Goal: Information Seeking & Learning: Check status

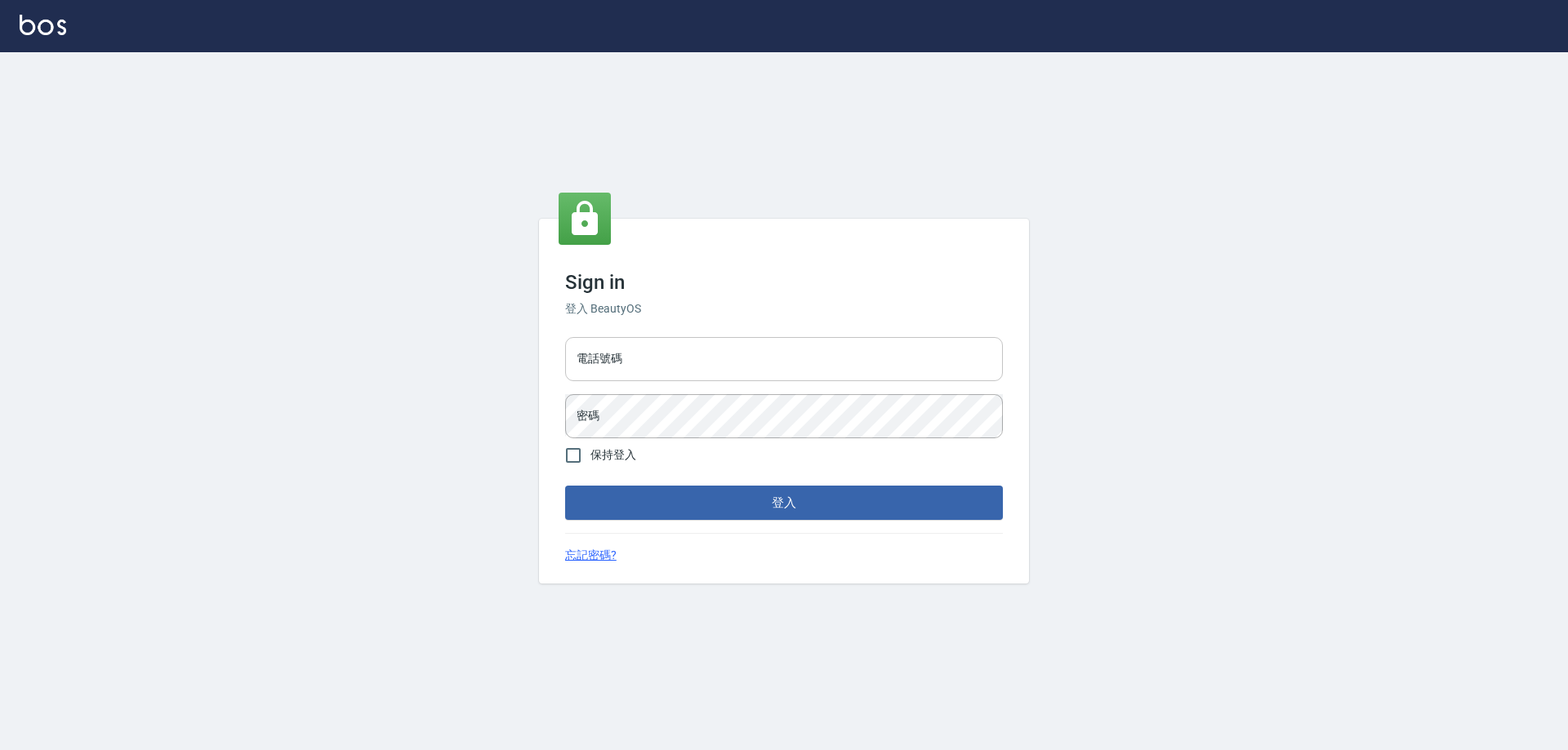
click at [633, 364] on input "電話號碼" at bounding box center [784, 359] width 438 height 44
type input "0982399531"
click at [565, 486] on button "登入" at bounding box center [784, 502] width 438 height 34
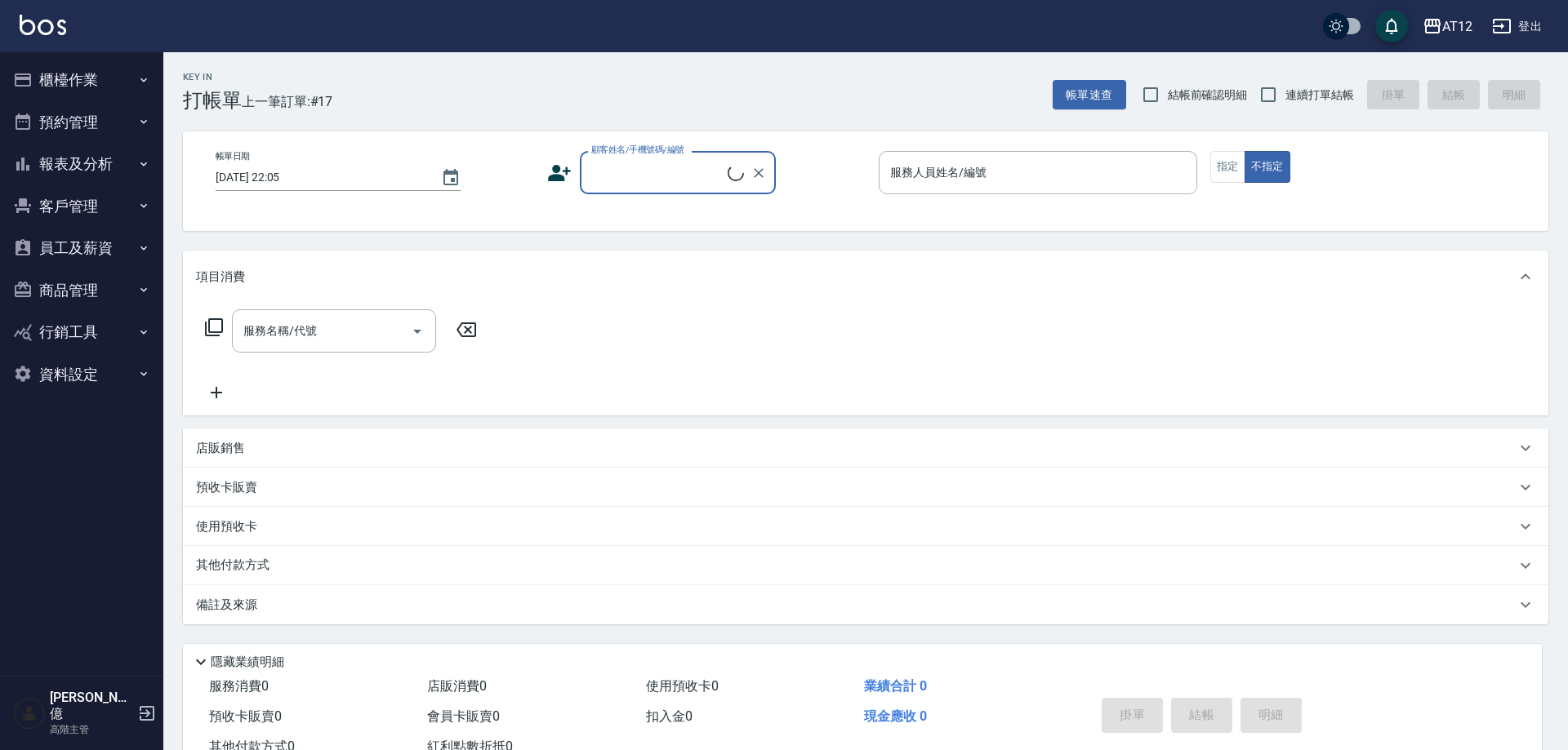
click at [73, 161] on button "報表及分析" at bounding box center [82, 163] width 150 height 43
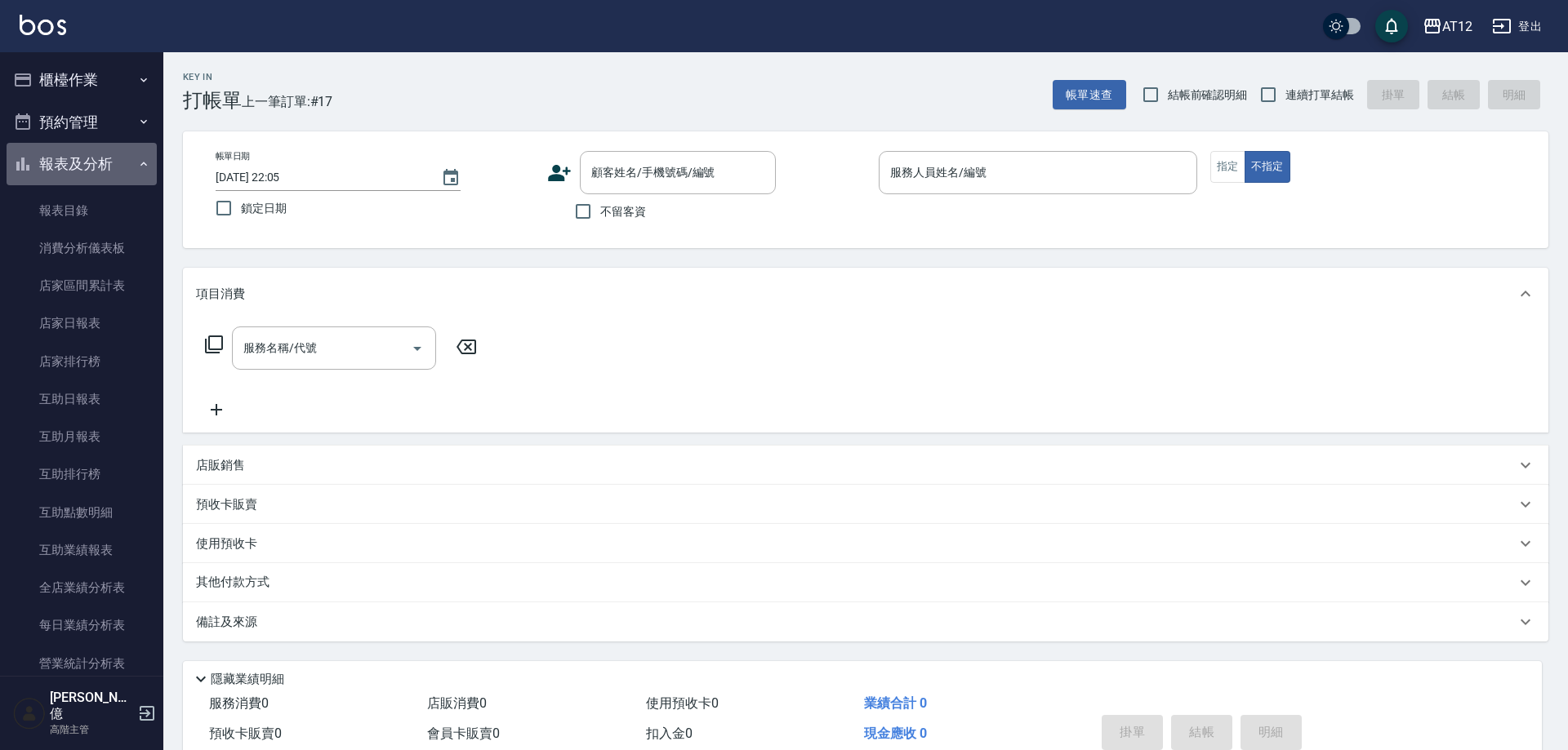
click at [91, 163] on button "報表及分析" at bounding box center [82, 163] width 150 height 43
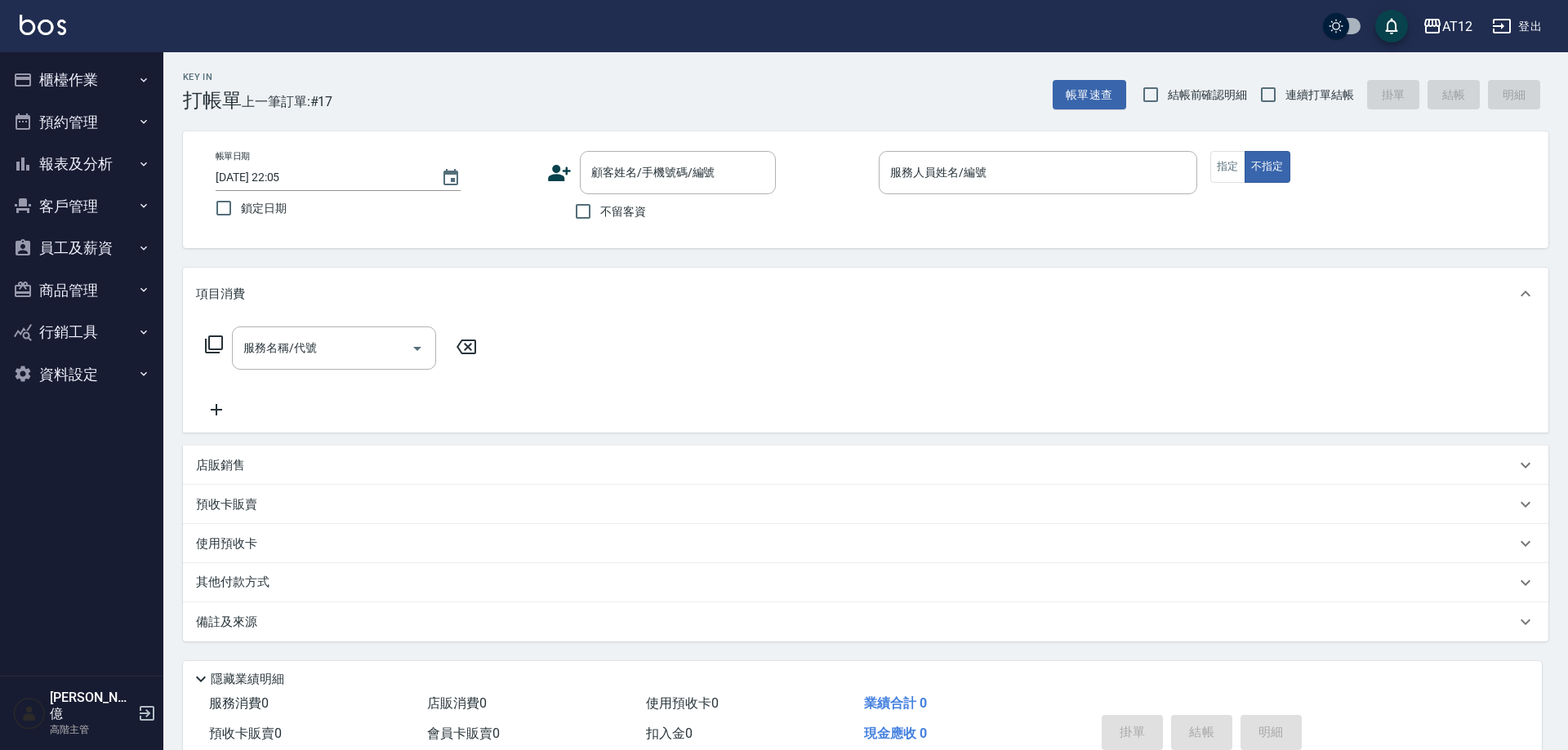
click at [143, 164] on button "報表及分析" at bounding box center [82, 163] width 150 height 43
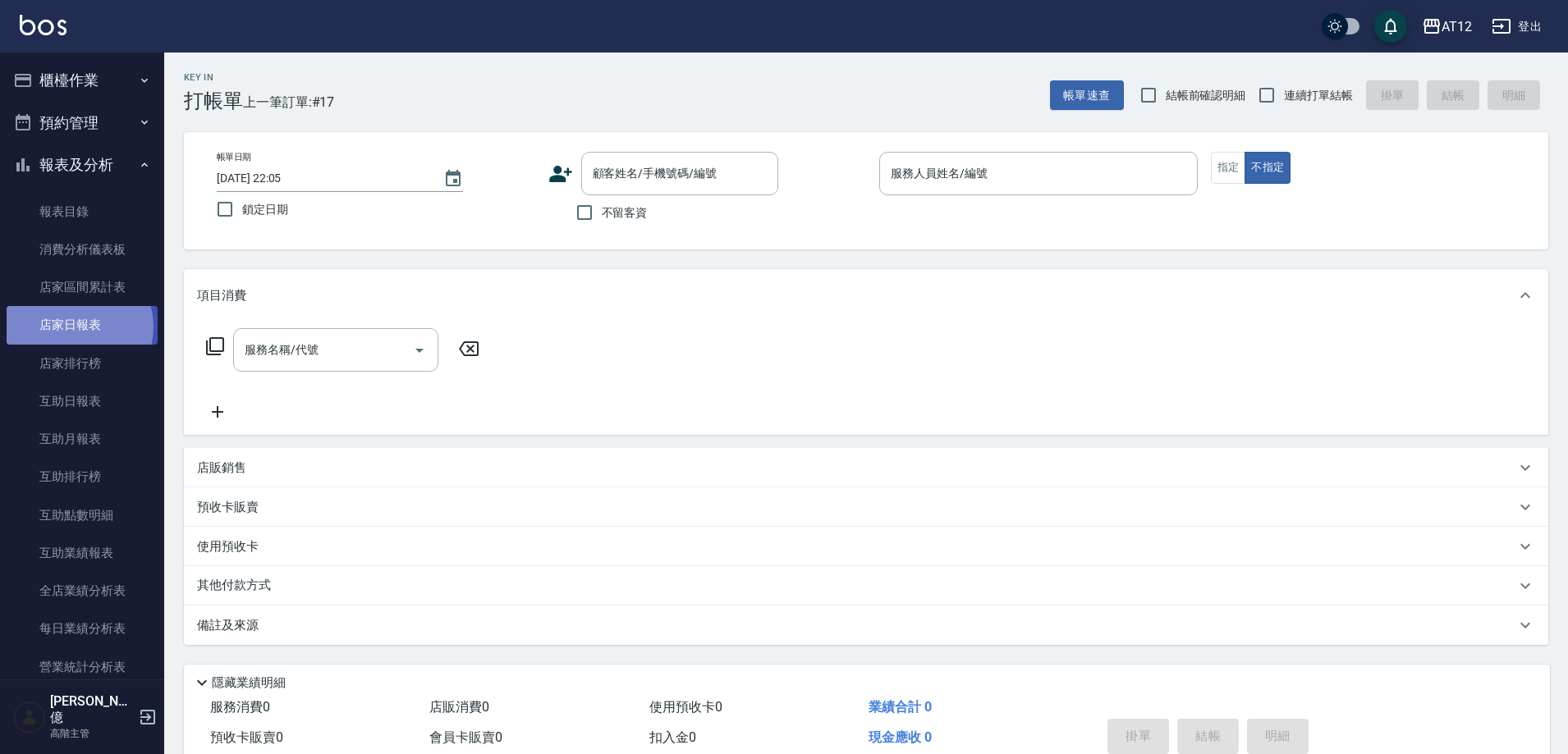
click at [73, 327] on link "店家日報表" at bounding box center [82, 324] width 151 height 38
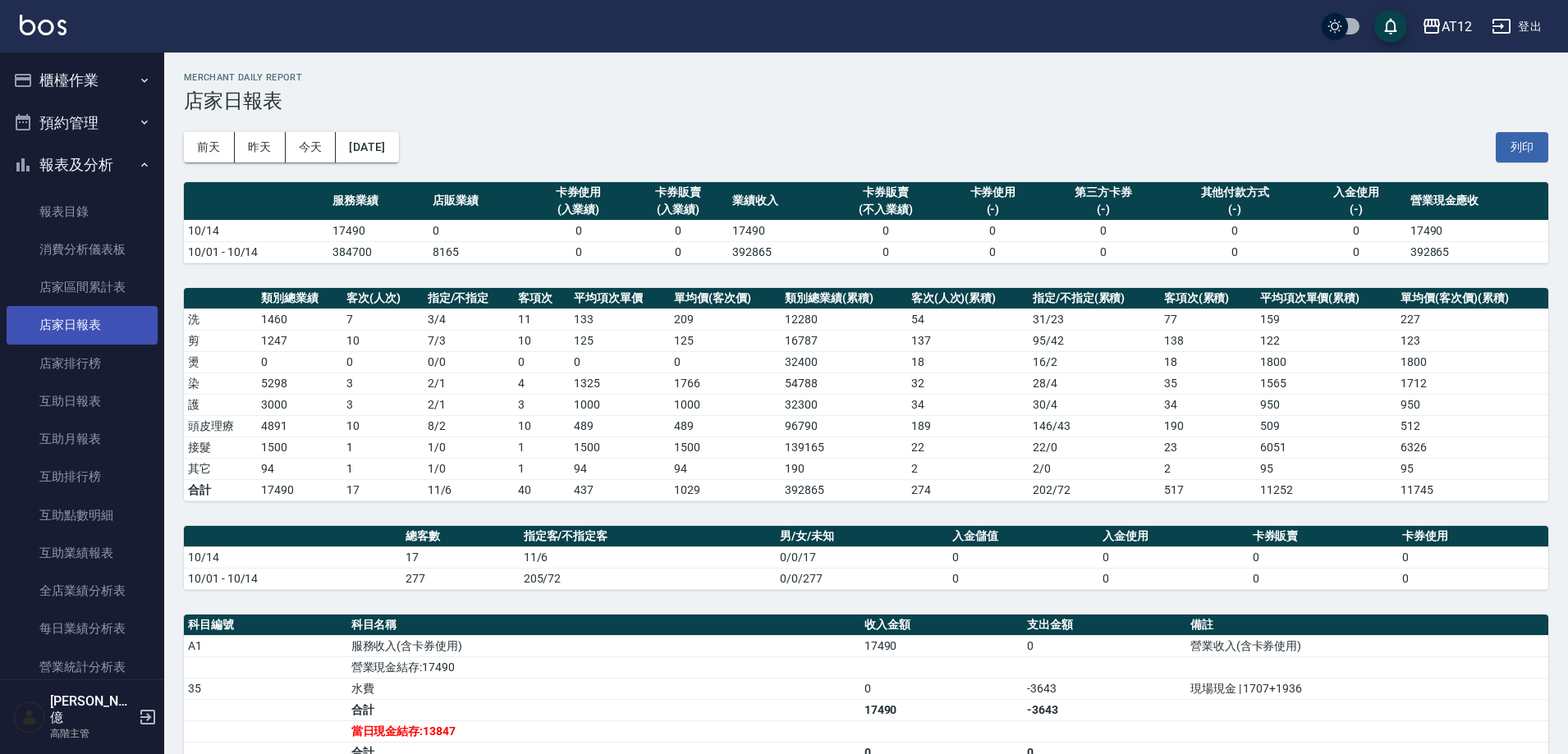
click at [66, 325] on link "店家日報表" at bounding box center [82, 324] width 151 height 38
click at [74, 330] on link "店家日報表" at bounding box center [82, 324] width 151 height 38
